Goal: Task Accomplishment & Management: Manage account settings

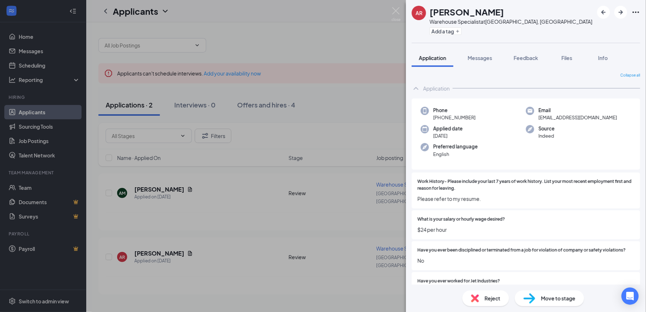
scroll to position [359, 0]
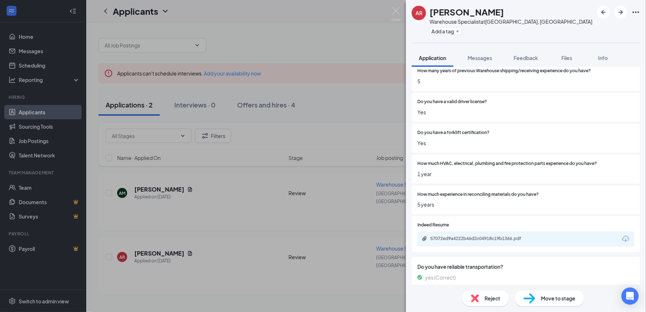
click at [367, 34] on div "AR [PERSON_NAME] Warehouse Specialist at [GEOGRAPHIC_DATA], [GEOGRAPHIC_DATA] A…" at bounding box center [323, 156] width 646 height 312
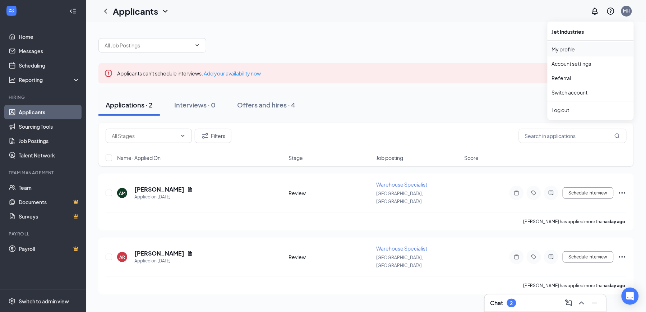
click at [576, 47] on link "My profile" at bounding box center [591, 49] width 78 height 7
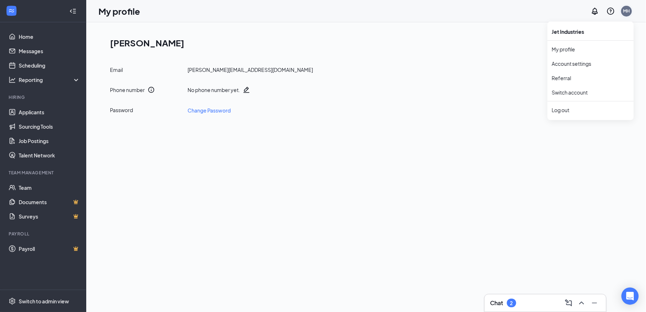
click at [626, 10] on div "MH" at bounding box center [626, 11] width 7 height 6
click at [563, 64] on link "Account settings" at bounding box center [591, 63] width 78 height 7
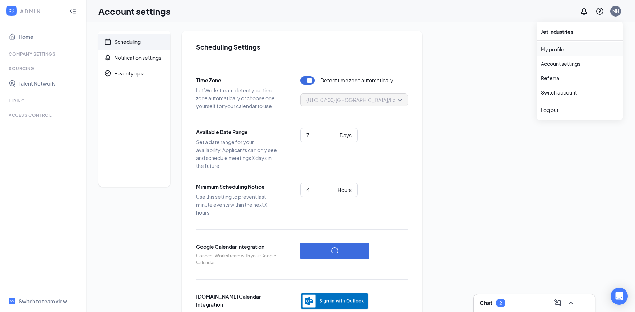
click at [563, 50] on link "My profile" at bounding box center [580, 49] width 78 height 7
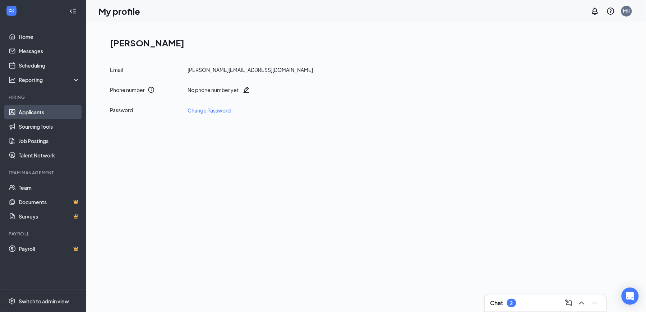
click at [29, 107] on link "Applicants" at bounding box center [49, 112] width 61 height 14
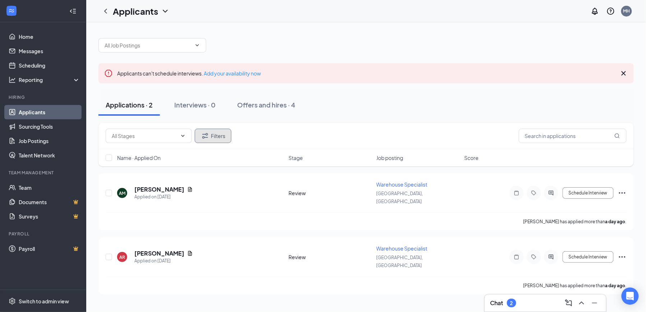
click at [213, 134] on button "Filters" at bounding box center [213, 136] width 37 height 14
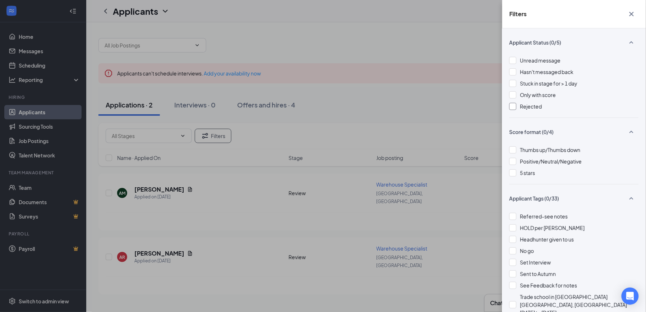
click at [515, 104] on div at bounding box center [512, 106] width 7 height 7
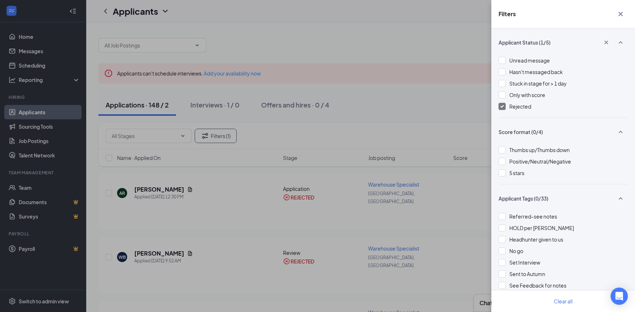
click at [621, 11] on icon "Cross" at bounding box center [620, 14] width 9 height 9
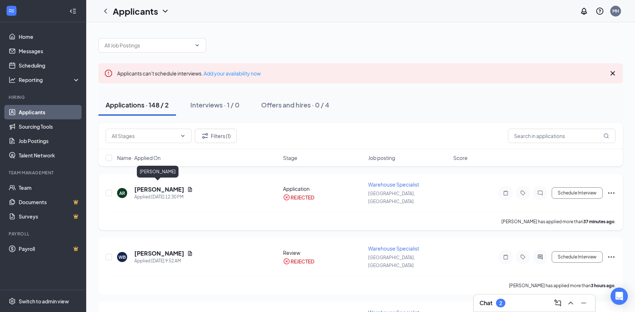
click at [152, 187] on h5 "Ayden Russell" at bounding box center [159, 189] width 50 height 8
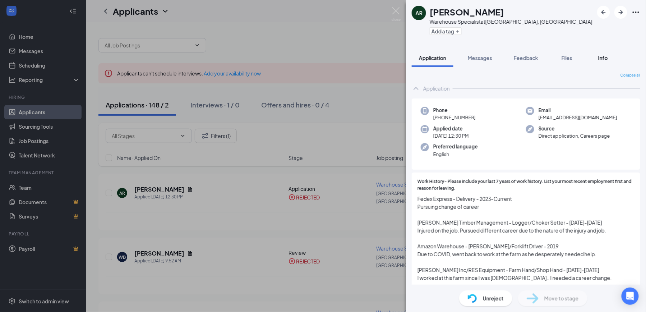
click at [601, 57] on span "Info" at bounding box center [603, 58] width 10 height 6
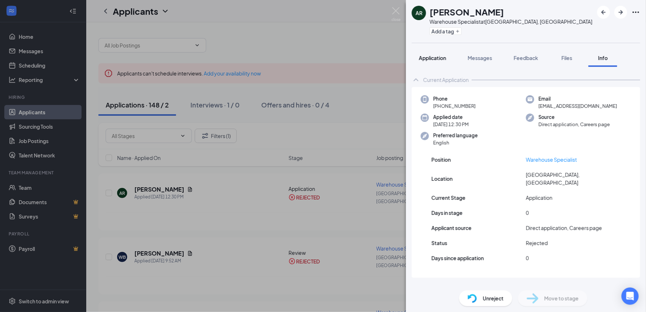
click at [440, 59] on span "Application" at bounding box center [432, 58] width 27 height 6
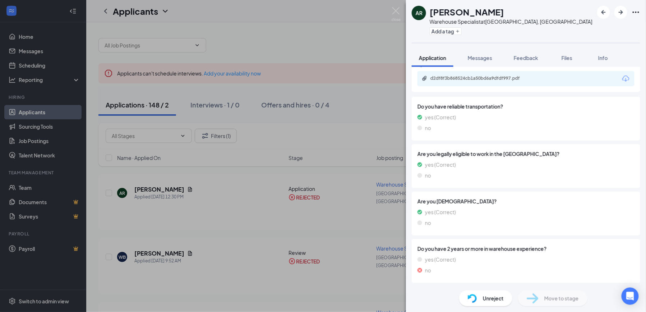
scroll to position [542, 0]
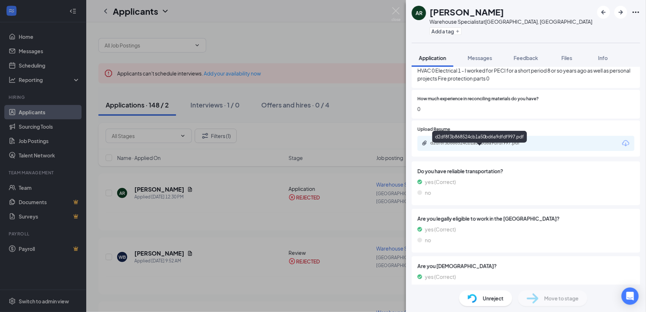
click at [474, 146] on div "d2df8f3b868524cb1a50bd6a9dfdf997.pdf" at bounding box center [480, 143] width 101 height 6
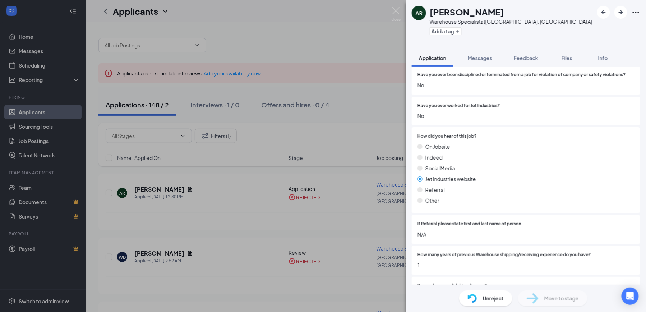
scroll to position [182, 0]
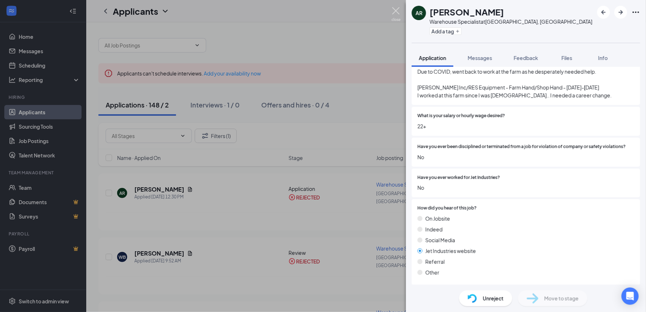
click at [394, 10] on img at bounding box center [395, 14] width 9 height 14
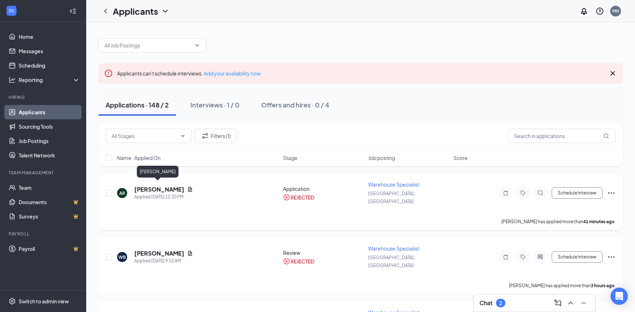
click at [155, 185] on h5 "Ayden Russell" at bounding box center [159, 189] width 50 height 8
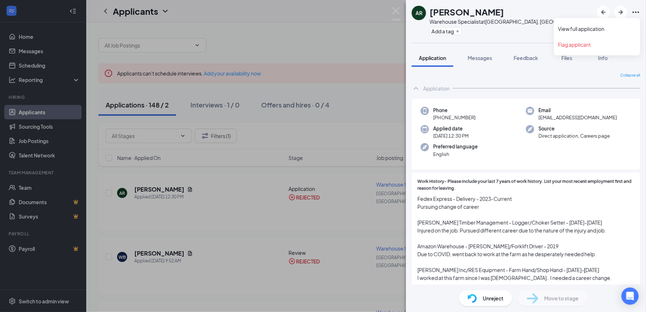
click at [635, 9] on icon "Ellipses" at bounding box center [635, 12] width 9 height 9
click at [513, 29] on div "AR Ayden Russell Warehouse Specialist at Salem, OR Add a tag" at bounding box center [526, 21] width 240 height 43
click at [483, 57] on span "Messages" at bounding box center [480, 58] width 24 height 6
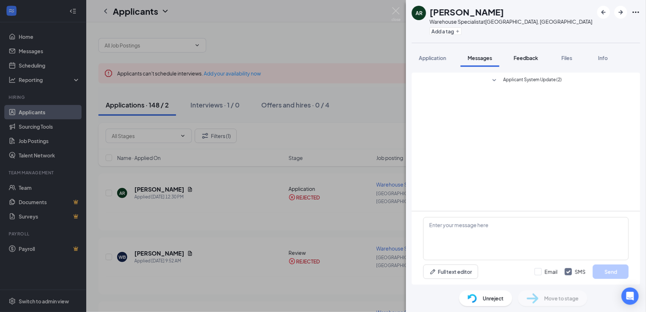
click at [529, 56] on span "Feedback" at bounding box center [526, 58] width 24 height 6
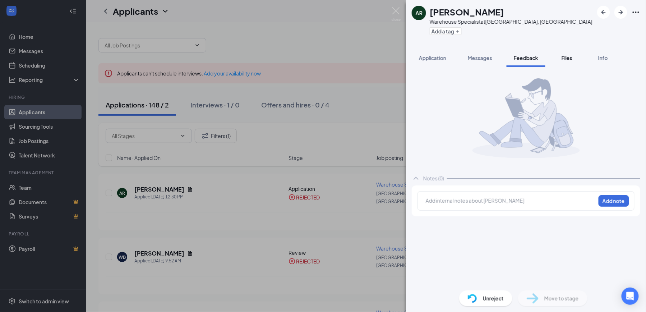
click at [562, 56] on span "Files" at bounding box center [566, 58] width 11 height 6
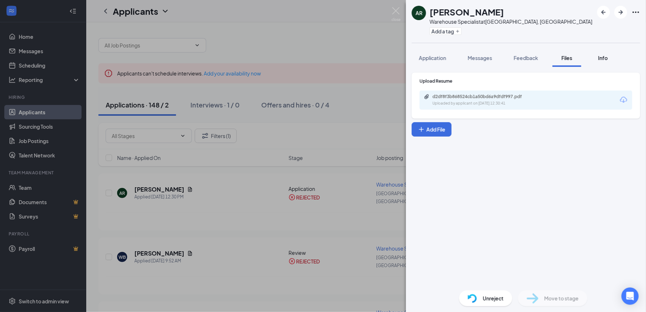
click at [604, 59] on span "Info" at bounding box center [603, 58] width 10 height 6
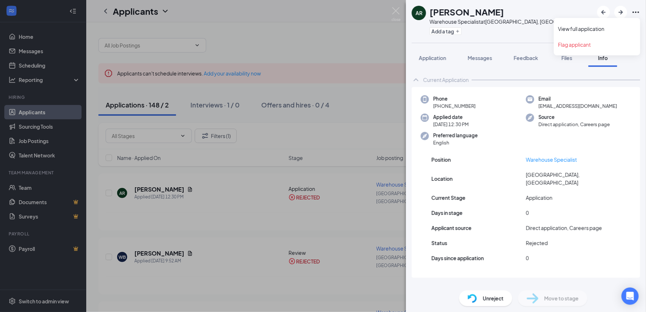
click at [637, 12] on icon "Ellipses" at bounding box center [635, 12] width 9 height 9
click at [590, 29] on link "View full application" at bounding box center [597, 28] width 78 height 7
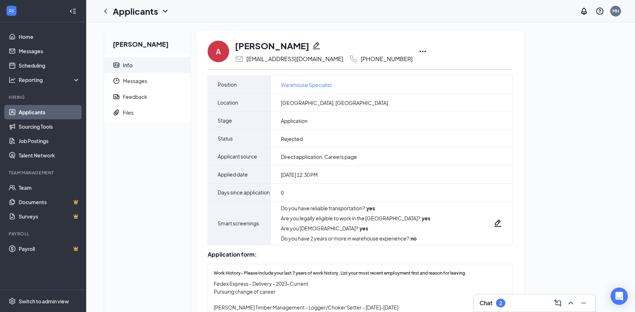
click at [418, 50] on icon "Ellipses" at bounding box center [422, 51] width 9 height 9
click at [437, 47] on div "A Ayden Russell aydsumruss@gmail.com +1 (503) 884-2914 Unreject Send SMS Send e…" at bounding box center [360, 52] width 305 height 24
click at [32, 108] on link "Applicants" at bounding box center [49, 112] width 61 height 14
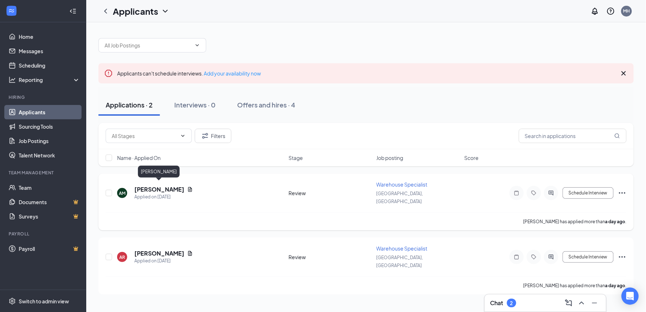
click at [151, 185] on h5 "[PERSON_NAME]" at bounding box center [159, 189] width 50 height 8
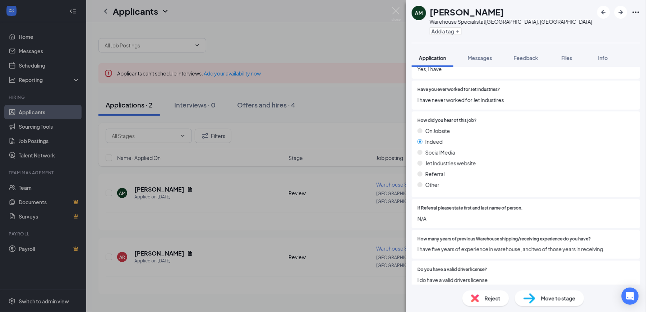
scroll to position [167, 0]
